Goal: Task Accomplishment & Management: Manage account settings

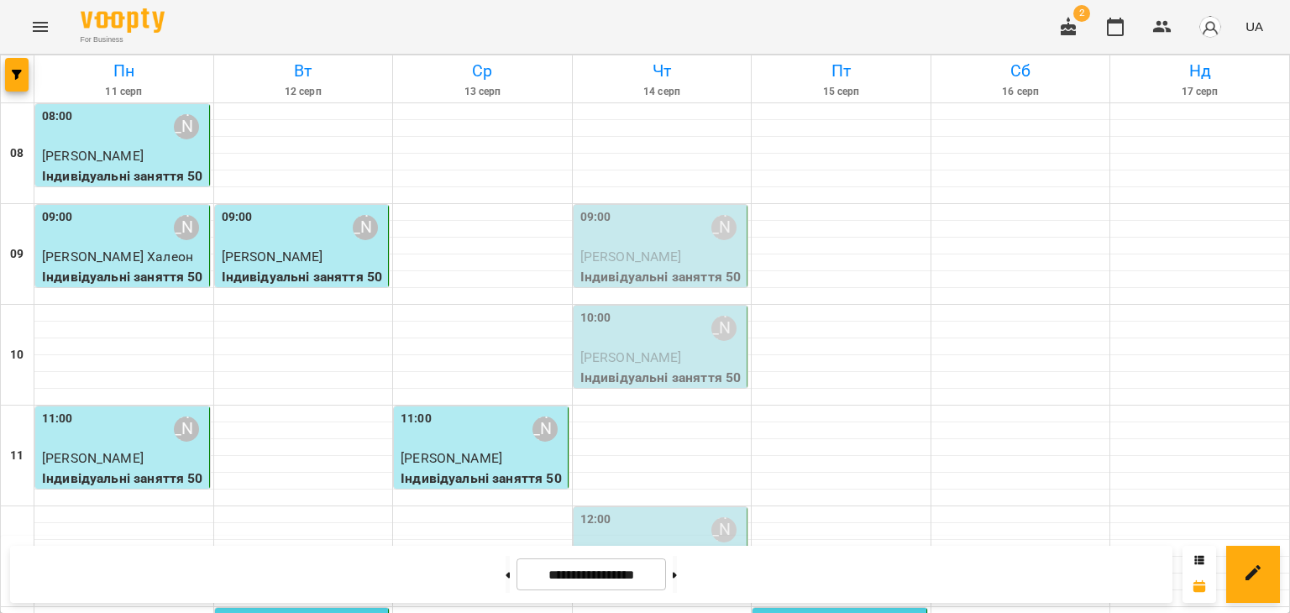
click at [678, 244] on div "09:00 [PERSON_NAME]" at bounding box center [662, 227] width 164 height 39
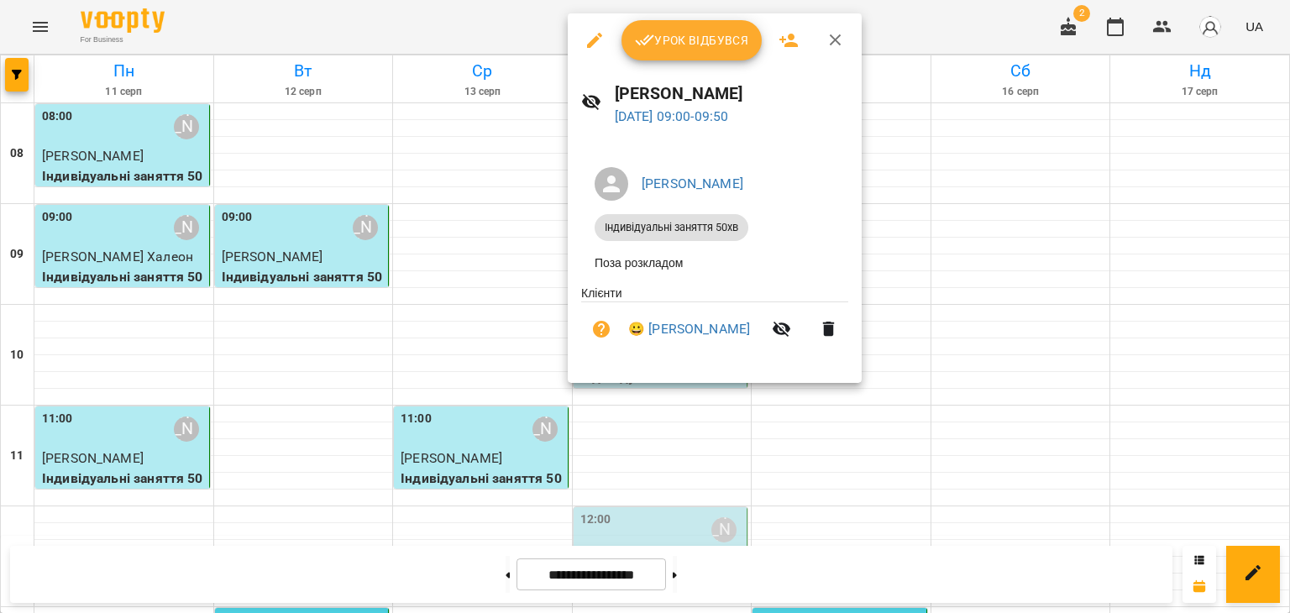
click at [1040, 367] on div at bounding box center [645, 306] width 1290 height 613
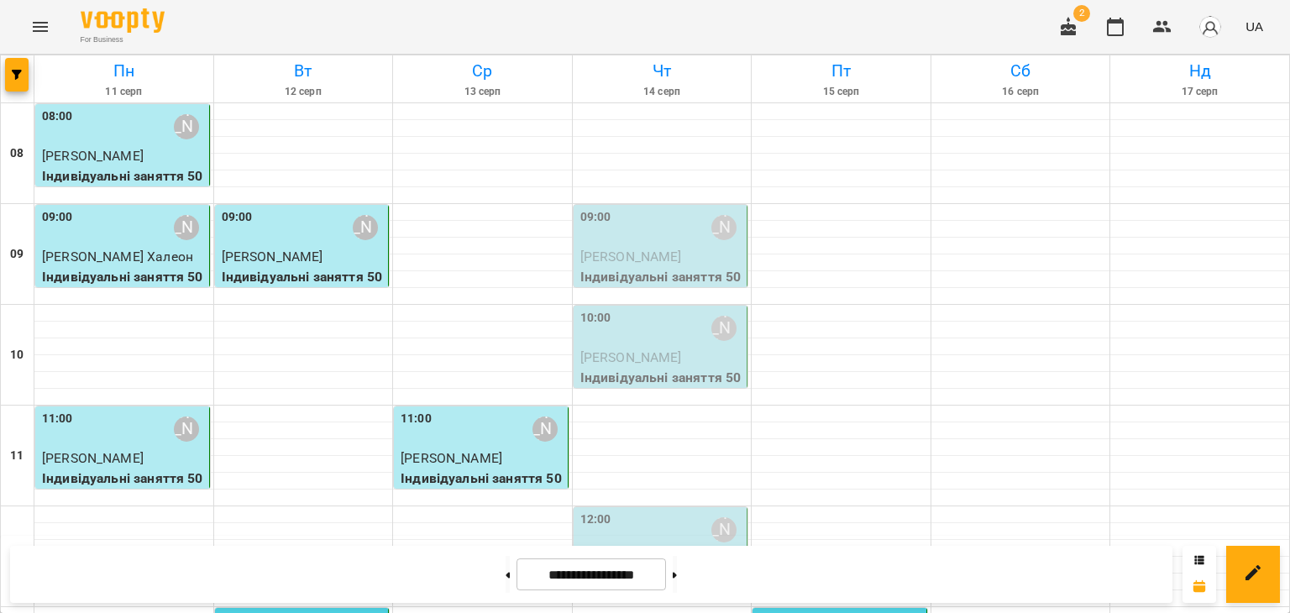
click at [652, 249] on span "[PERSON_NAME]" at bounding box center [631, 257] width 102 height 16
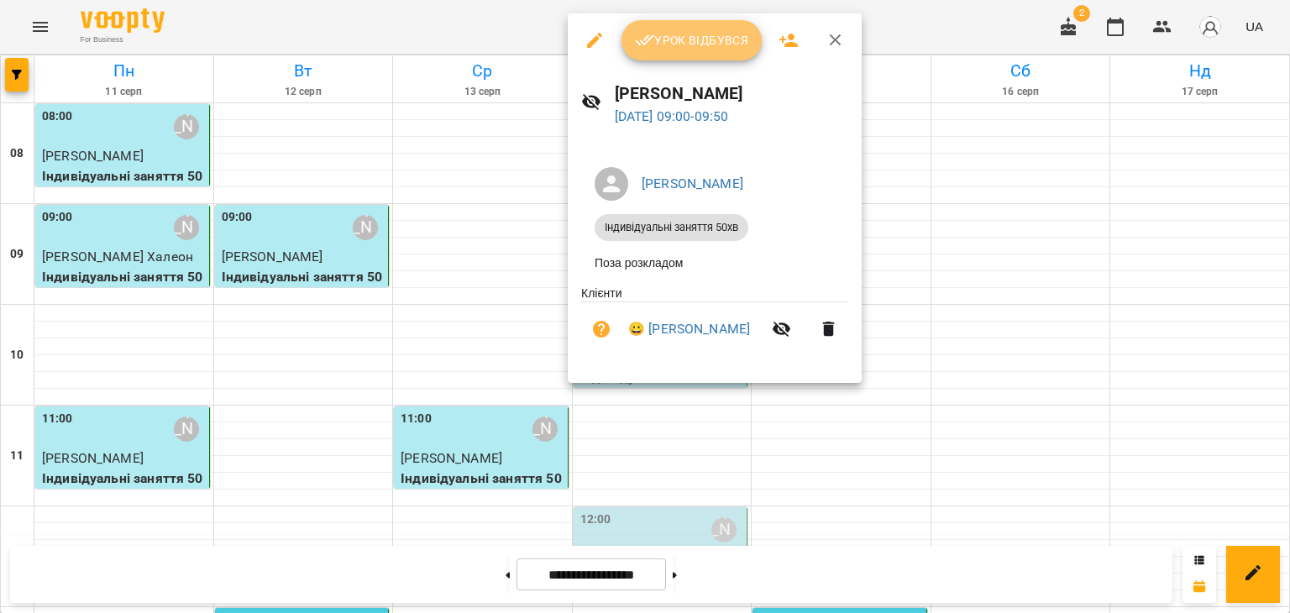
click at [642, 34] on icon "button" at bounding box center [645, 40] width 20 height 20
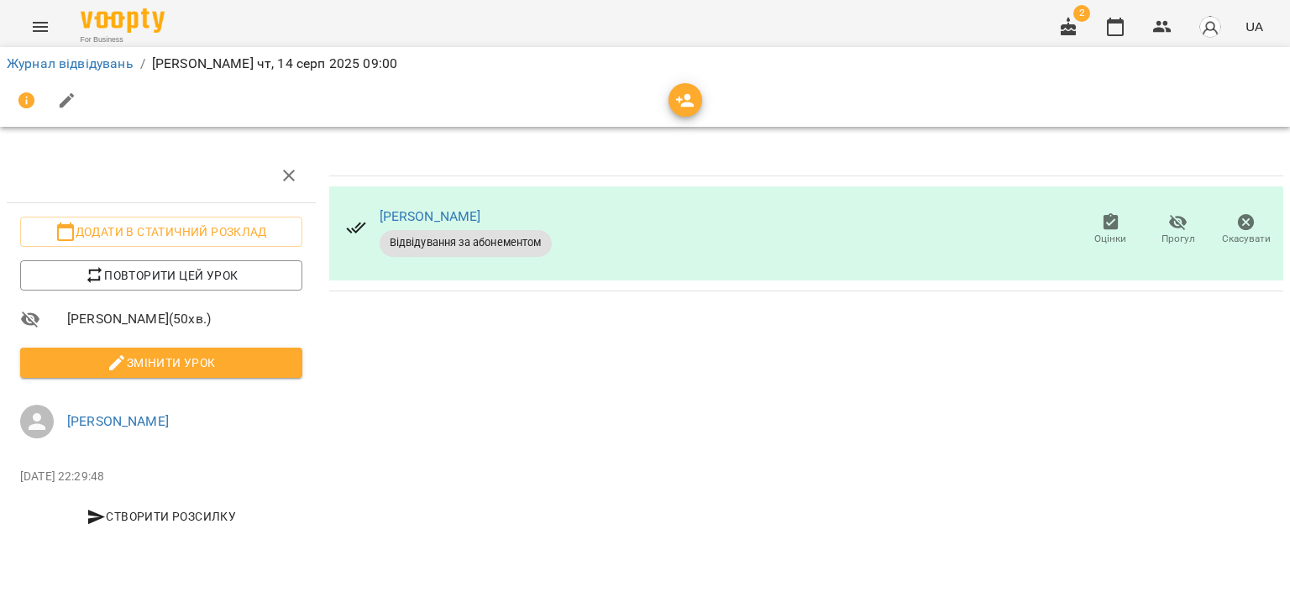
click at [194, 360] on span "Змінити урок" at bounding box center [161, 363] width 255 height 20
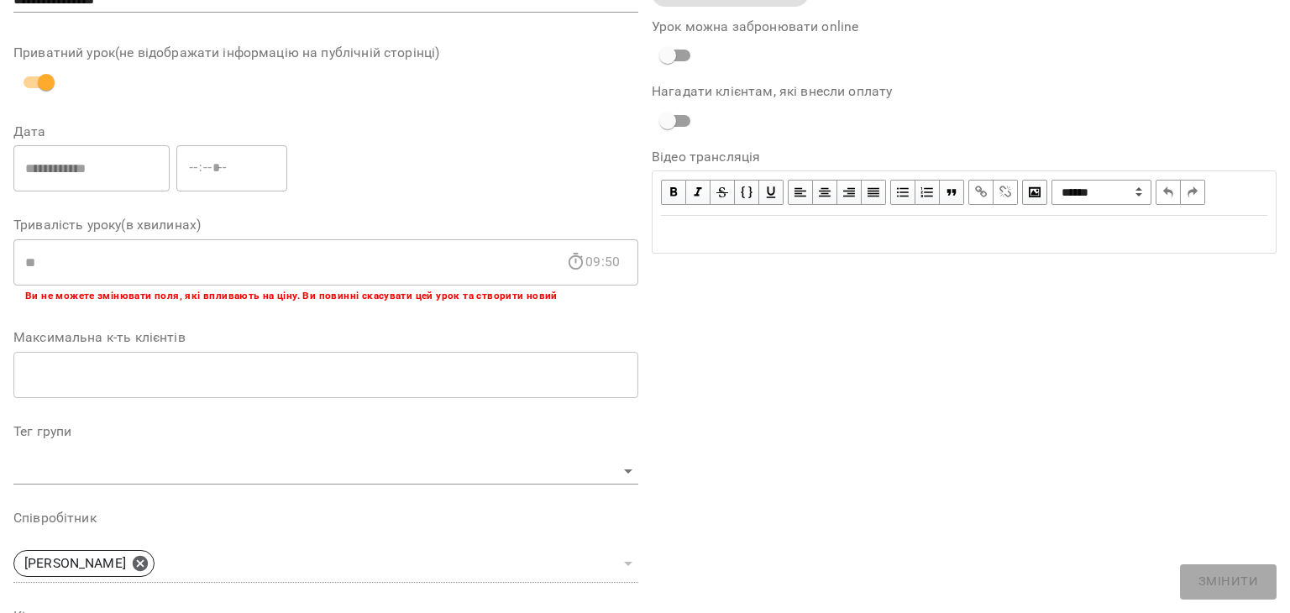
scroll to position [504, 0]
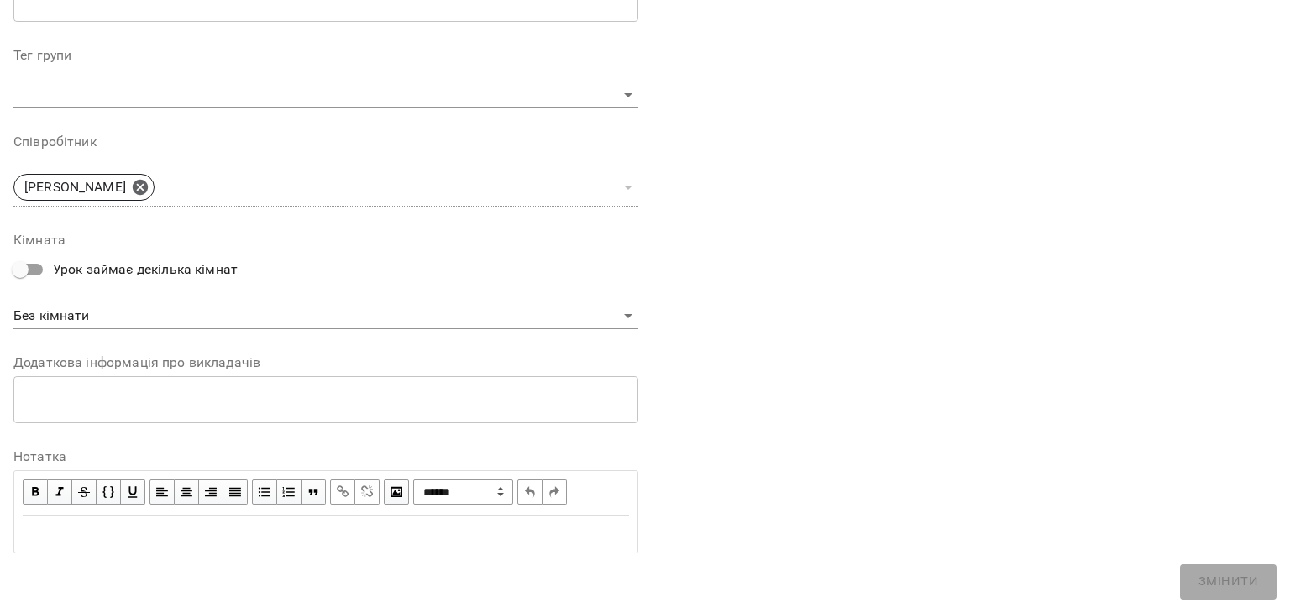
click at [122, 536] on div "Edit text" at bounding box center [326, 534] width 606 height 20
paste div "Edit text"
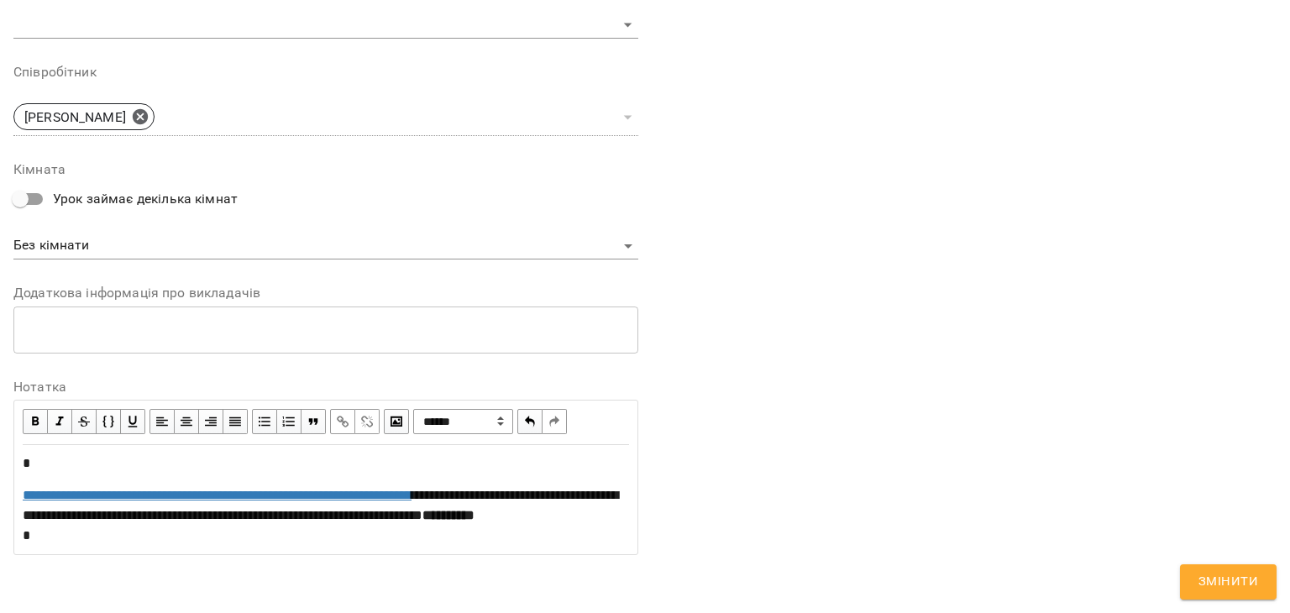
scroll to position [665, 0]
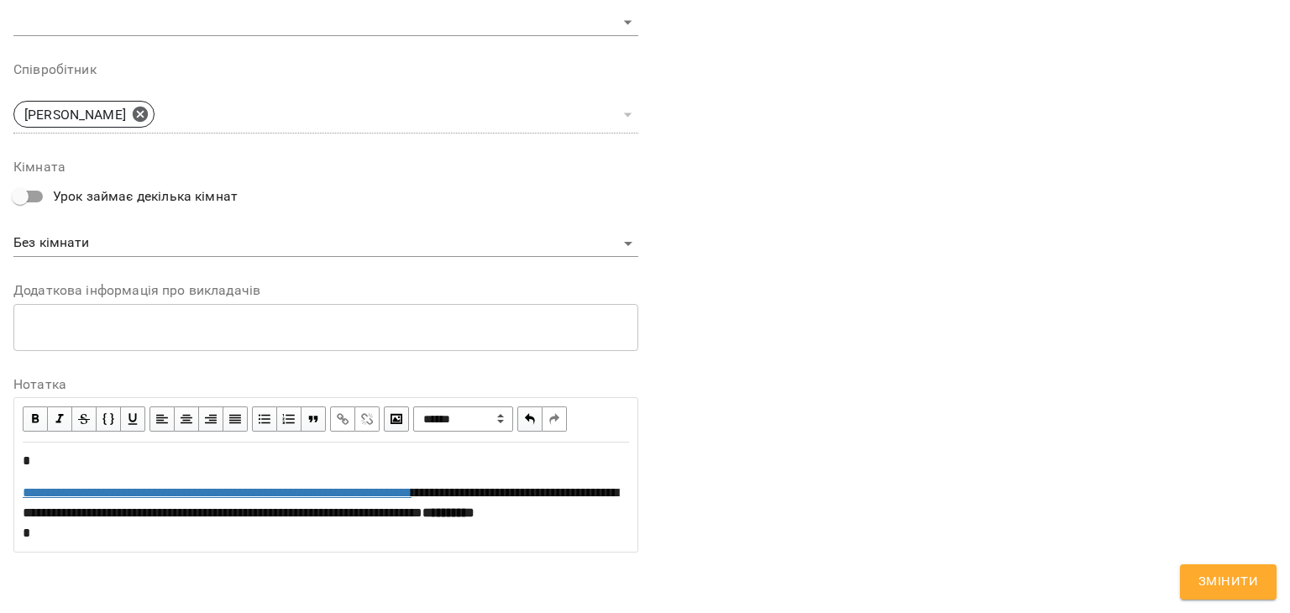
click at [122, 511] on span "**********" at bounding box center [320, 502] width 595 height 33
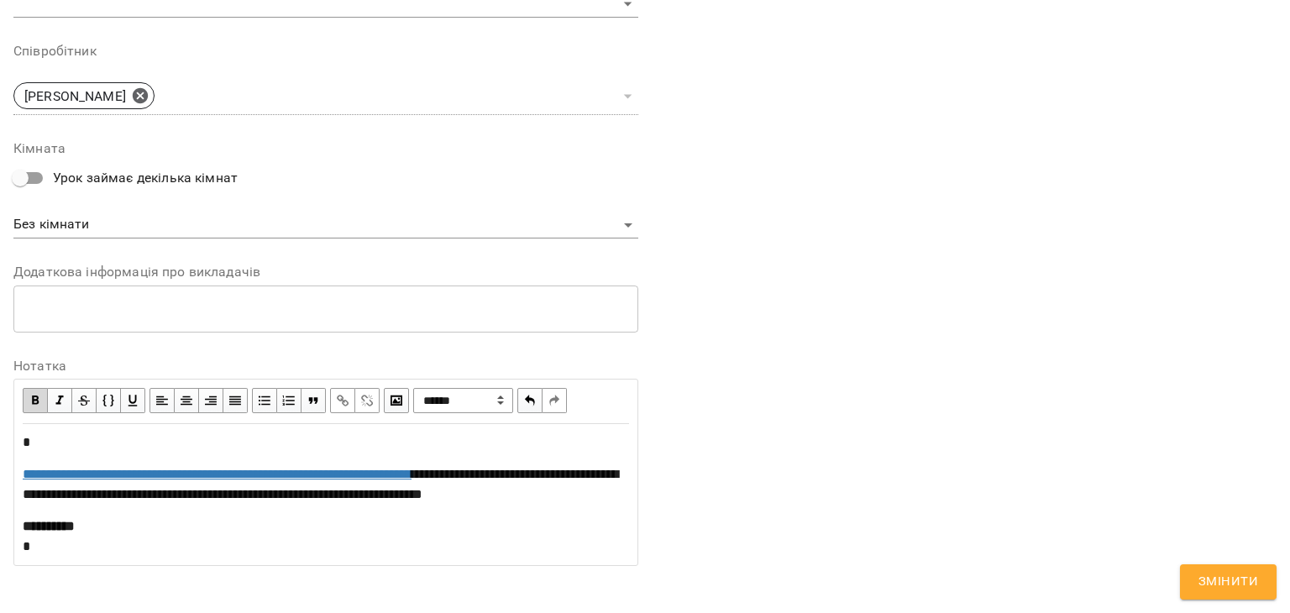
click at [1217, 574] on span "Змінити" at bounding box center [1228, 582] width 60 height 22
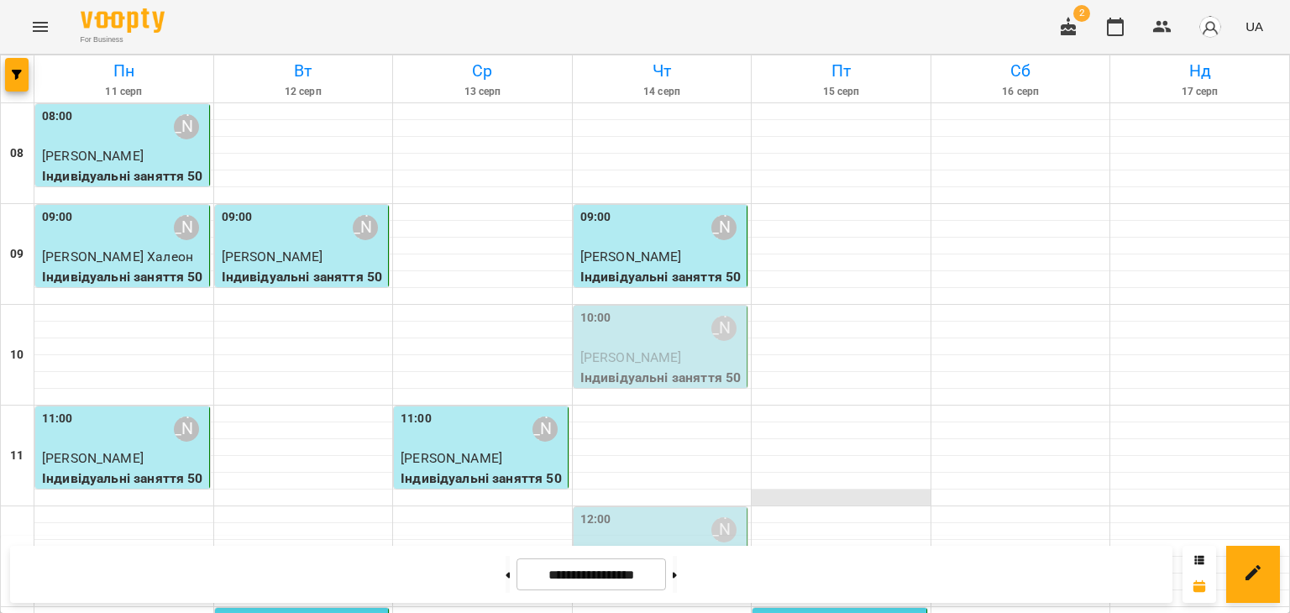
scroll to position [53, 0]
